Goal: Task Accomplishment & Management: Complete application form

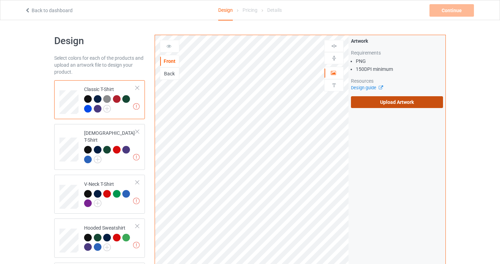
click at [397, 104] on label "Upload Artwork" at bounding box center [397, 102] width 92 height 12
click at [0, 0] on input "Upload Artwork" at bounding box center [0, 0] width 0 height 0
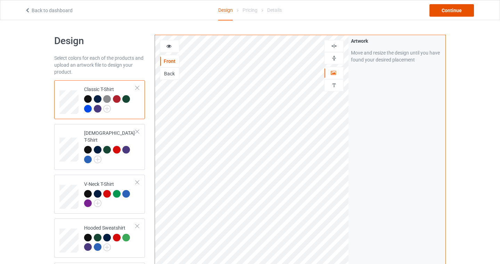
click at [465, 7] on div "Continue" at bounding box center [452, 10] width 45 height 13
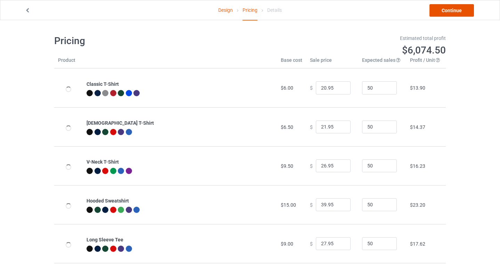
click at [458, 9] on link "Continue" at bounding box center [452, 10] width 45 height 13
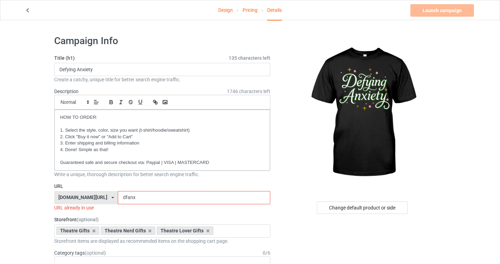
scroll to position [18, 0]
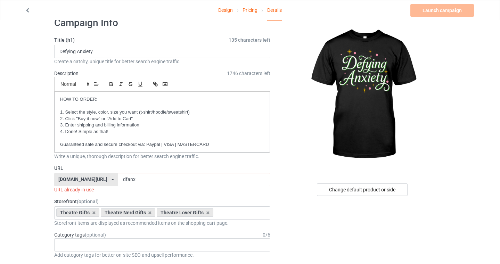
click at [144, 179] on input "dfanx" at bounding box center [194, 179] width 152 height 13
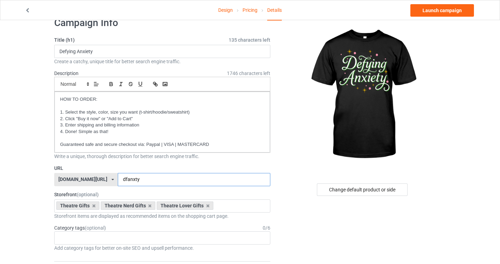
type input "dfanxty"
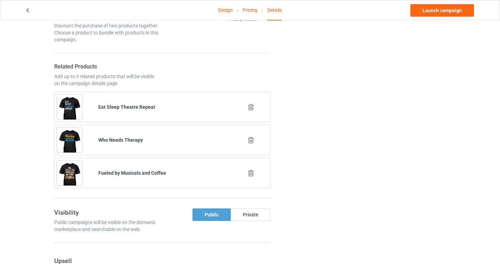
scroll to position [0, 0]
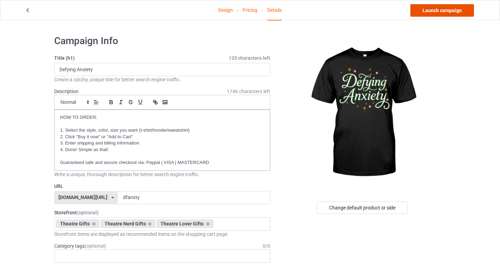
click at [445, 10] on link "Launch campaign" at bounding box center [443, 10] width 64 height 13
